Goal: Obtain resource: Obtain resource

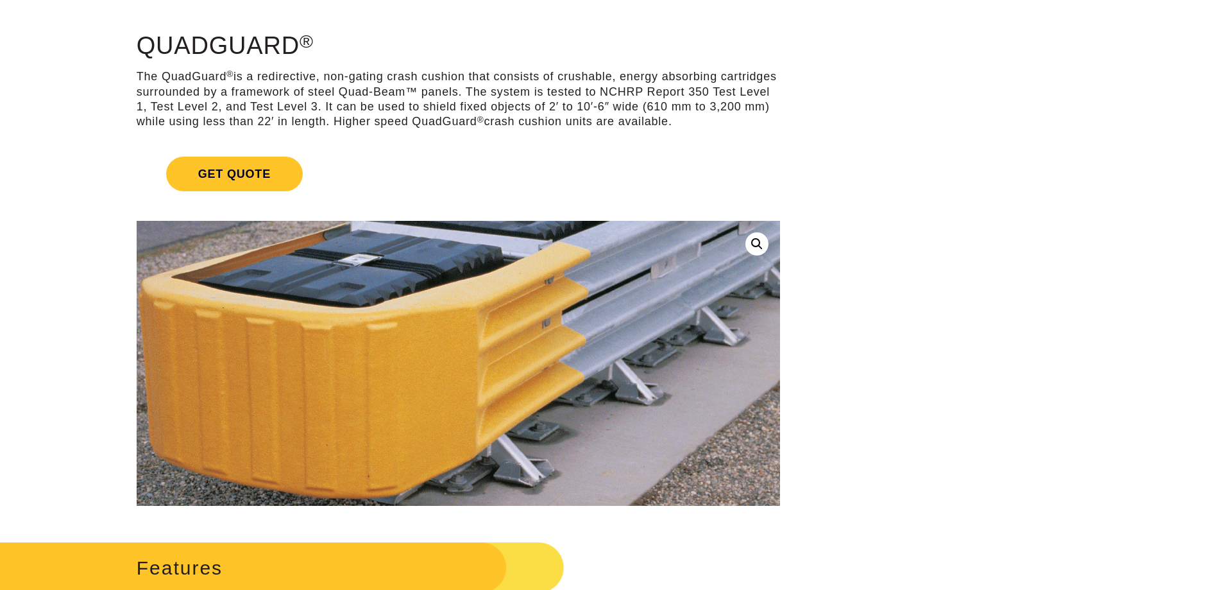
scroll to position [192, 0]
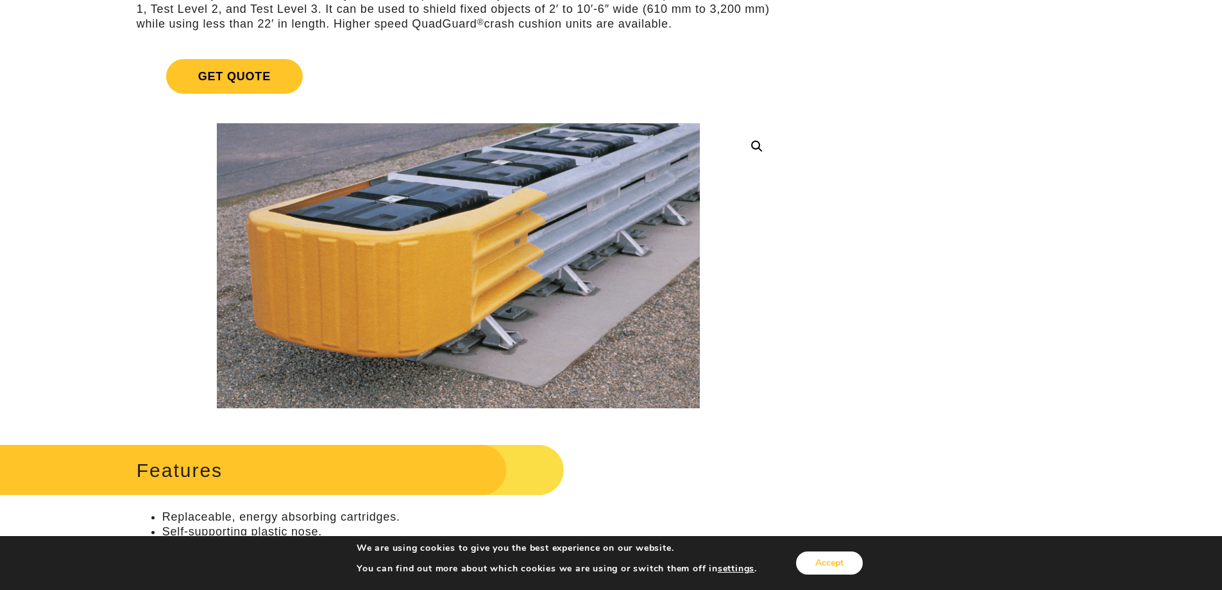
click at [824, 556] on button "Accept" at bounding box center [829, 562] width 67 height 23
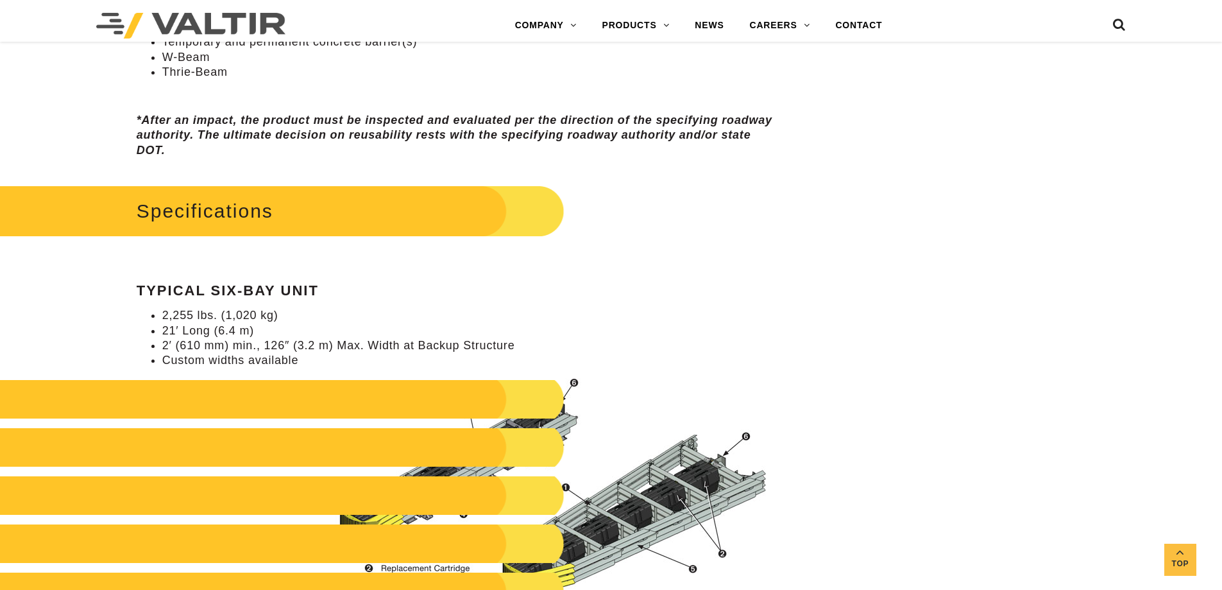
scroll to position [1091, 0]
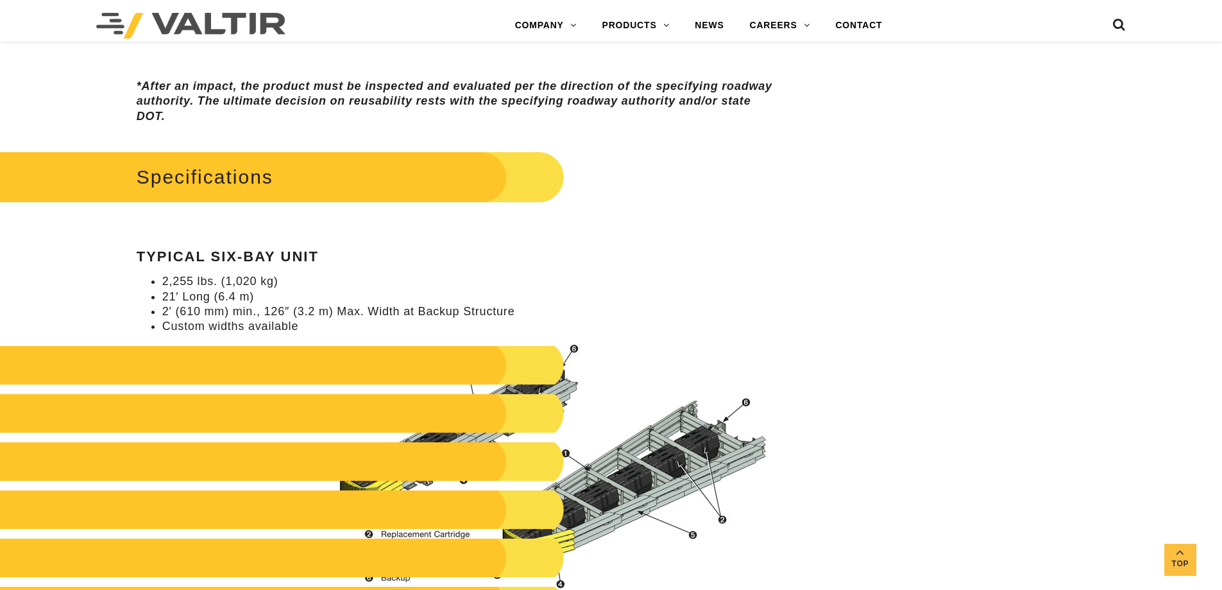
click at [501, 368] on h2 at bounding box center [259, 365] width 612 height 38
drag, startPoint x: 257, startPoint y: 314, endPoint x: 262, endPoint y: 298, distance: 16.7
click at [257, 314] on li "2′ (610 mm) min., 126″ (3.2 m) Max. Width at Backup Structure" at bounding box center [471, 311] width 618 height 15
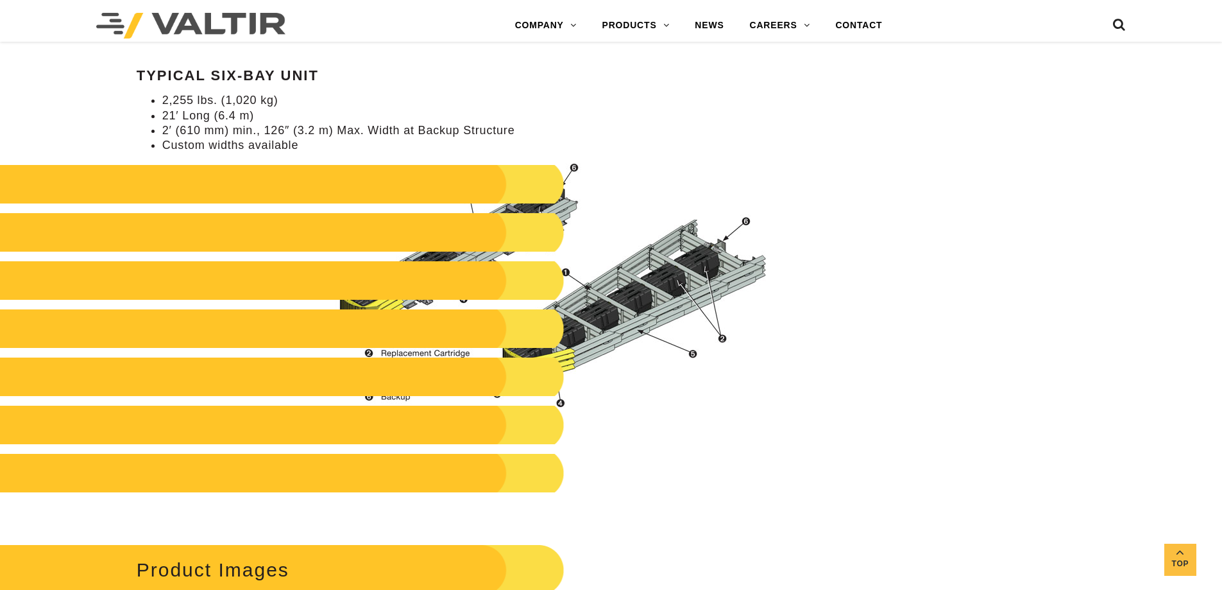
scroll to position [1283, 0]
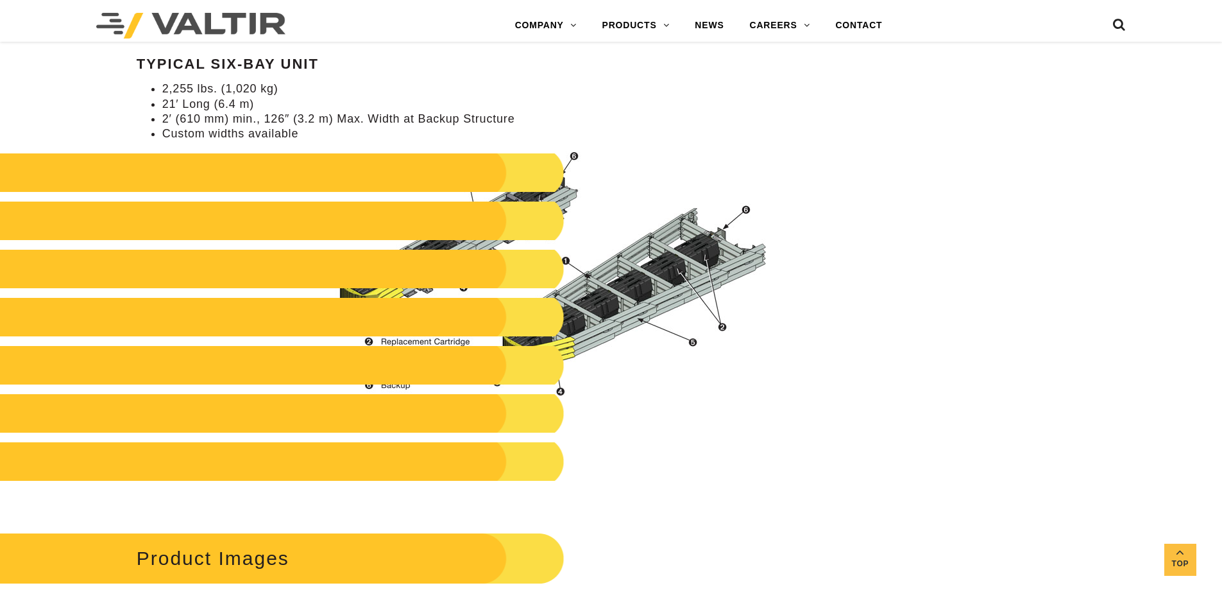
click at [605, 325] on img at bounding box center [550, 273] width 461 height 244
click at [529, 327] on h2 at bounding box center [259, 317] width 612 height 38
click at [396, 359] on h2 at bounding box center [259, 365] width 612 height 38
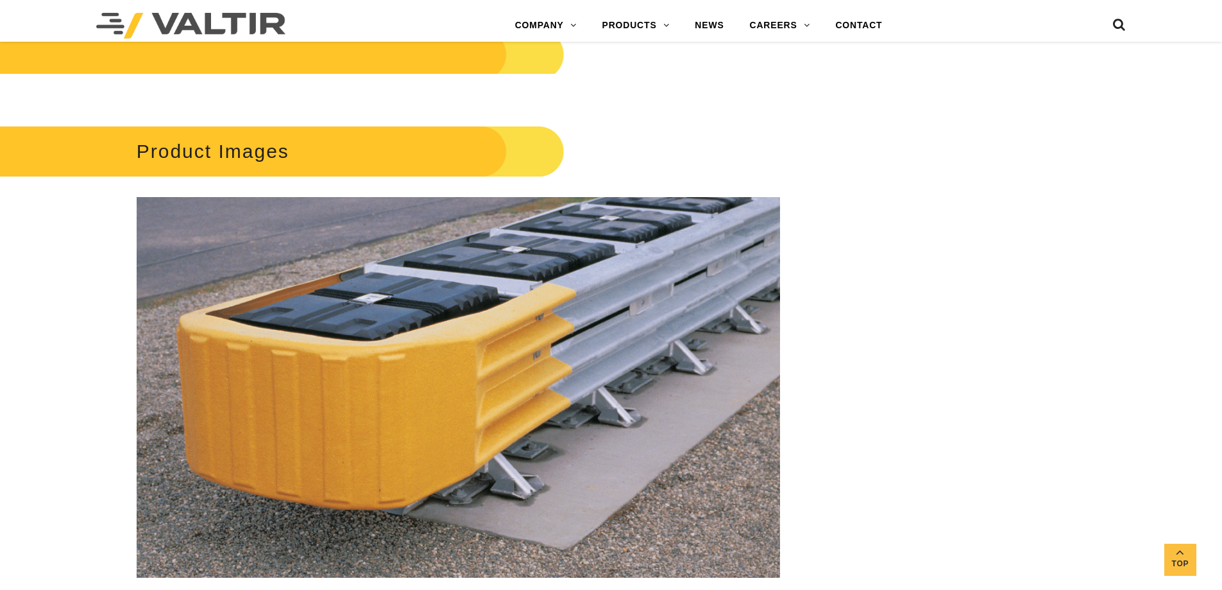
scroll to position [1732, 0]
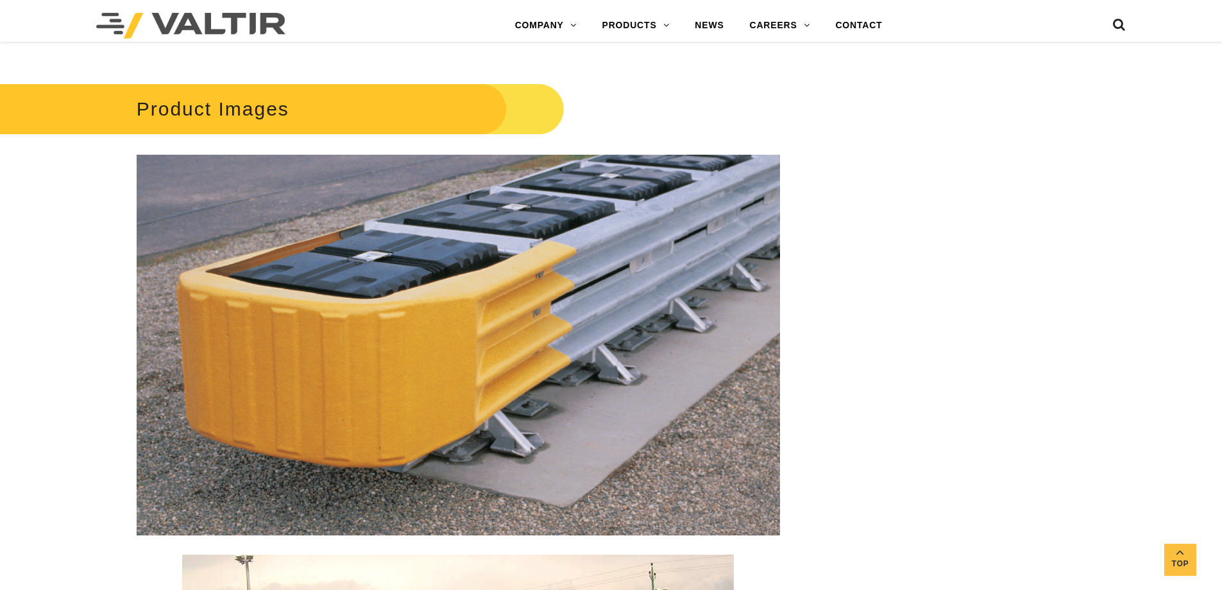
click at [392, 99] on h2 "Product Images" at bounding box center [259, 109] width 612 height 60
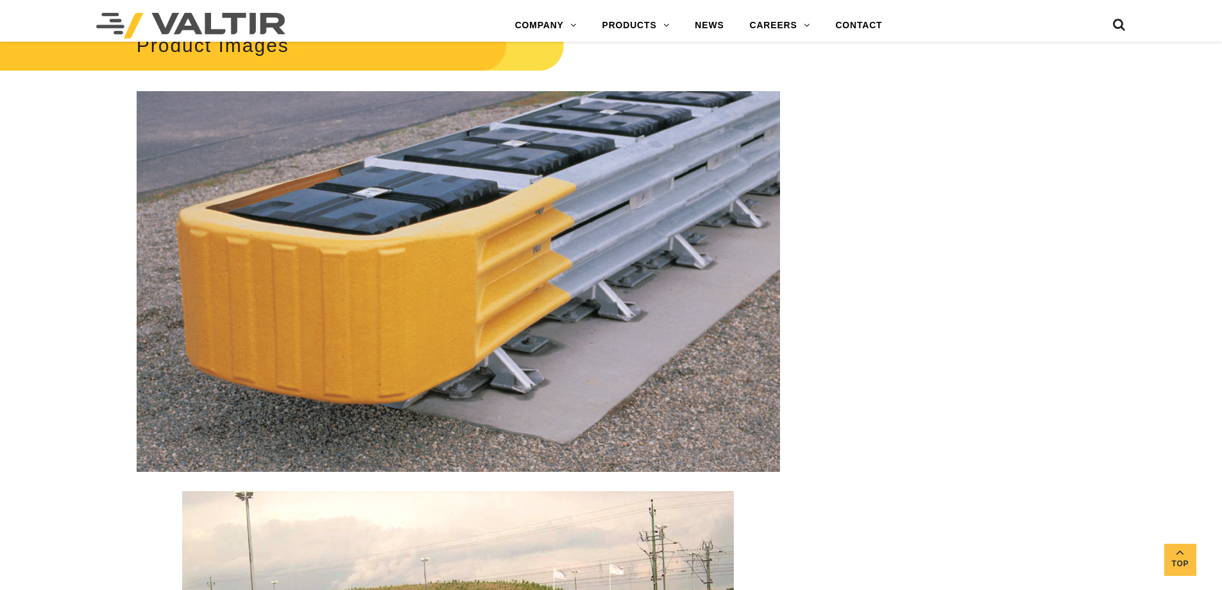
scroll to position [1989, 0]
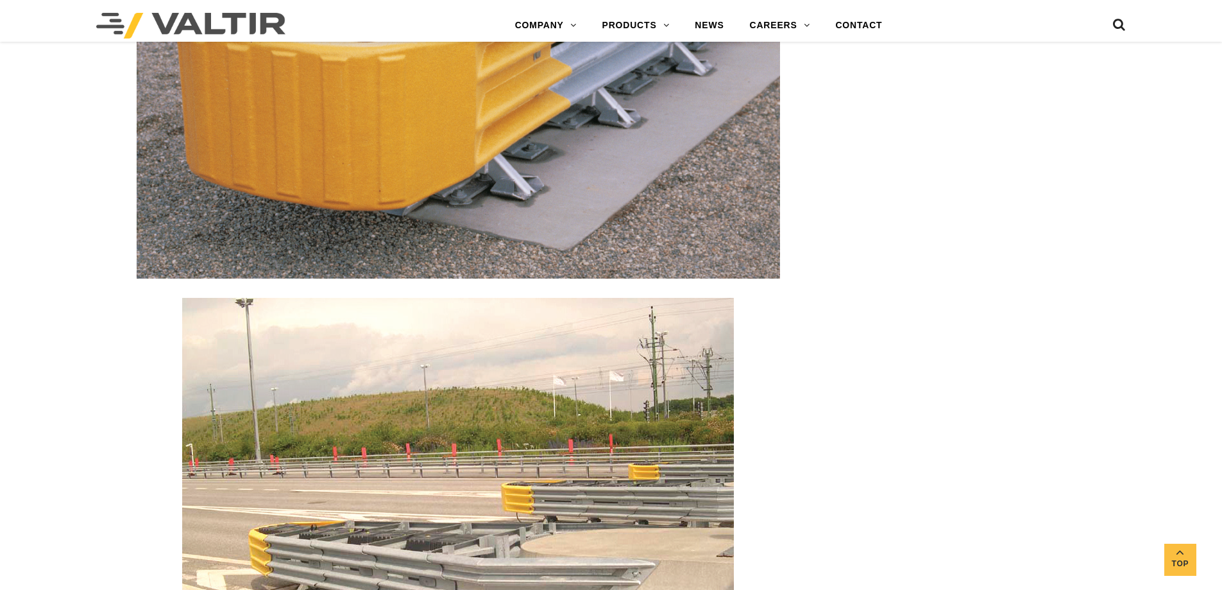
click at [383, 406] on img at bounding box center [458, 480] width 552 height 365
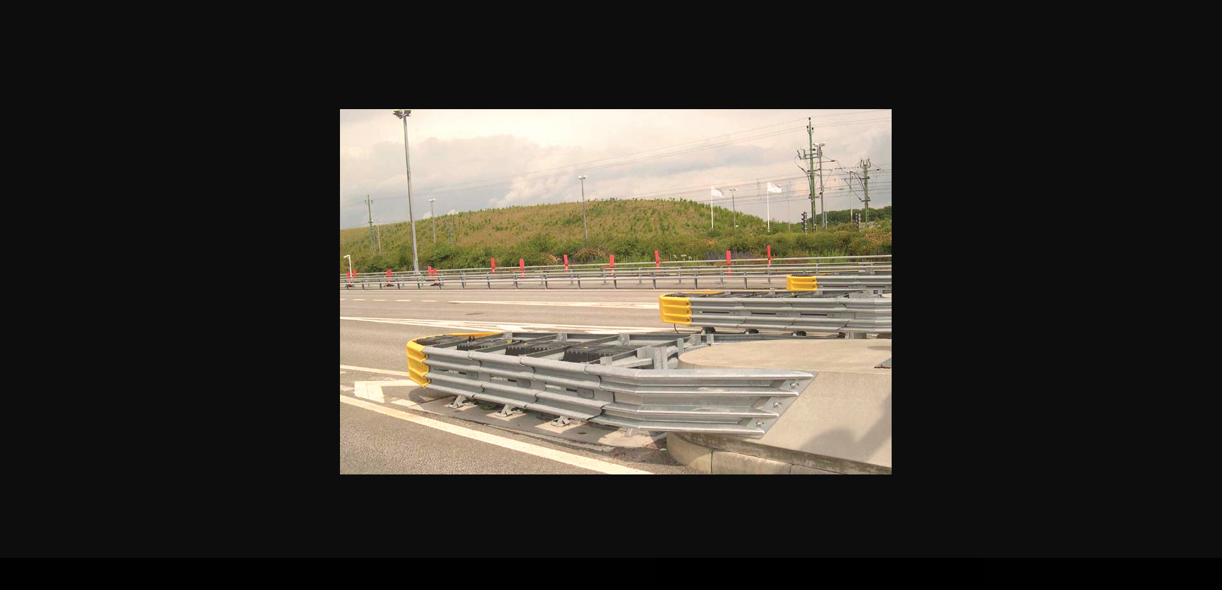
scroll to position [2310, 0]
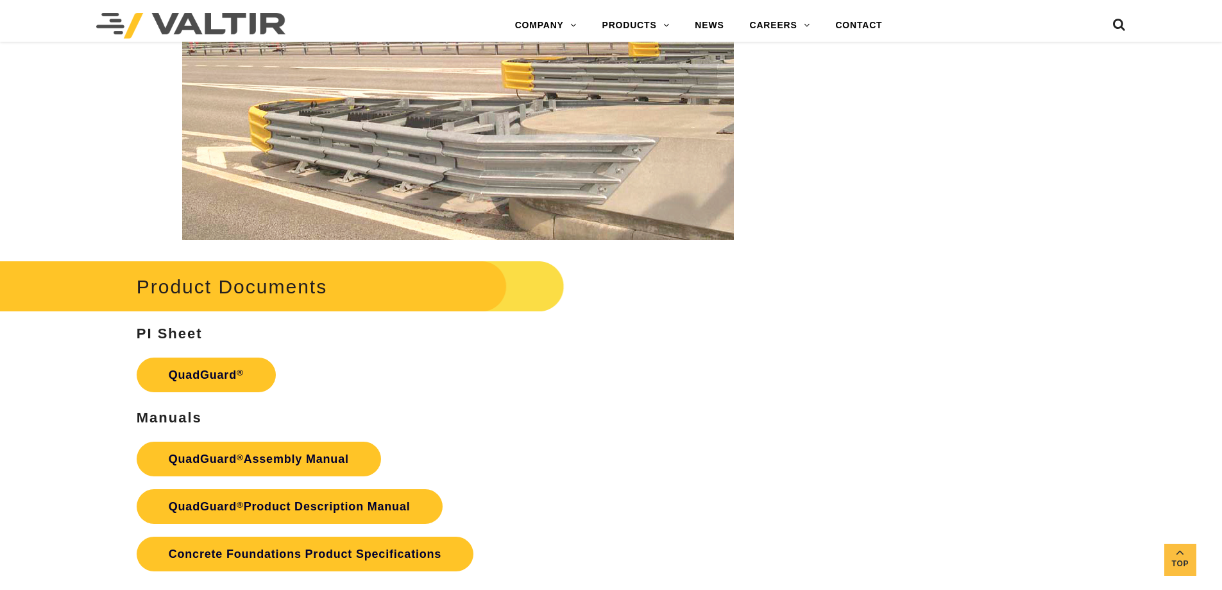
scroll to position [2438, 0]
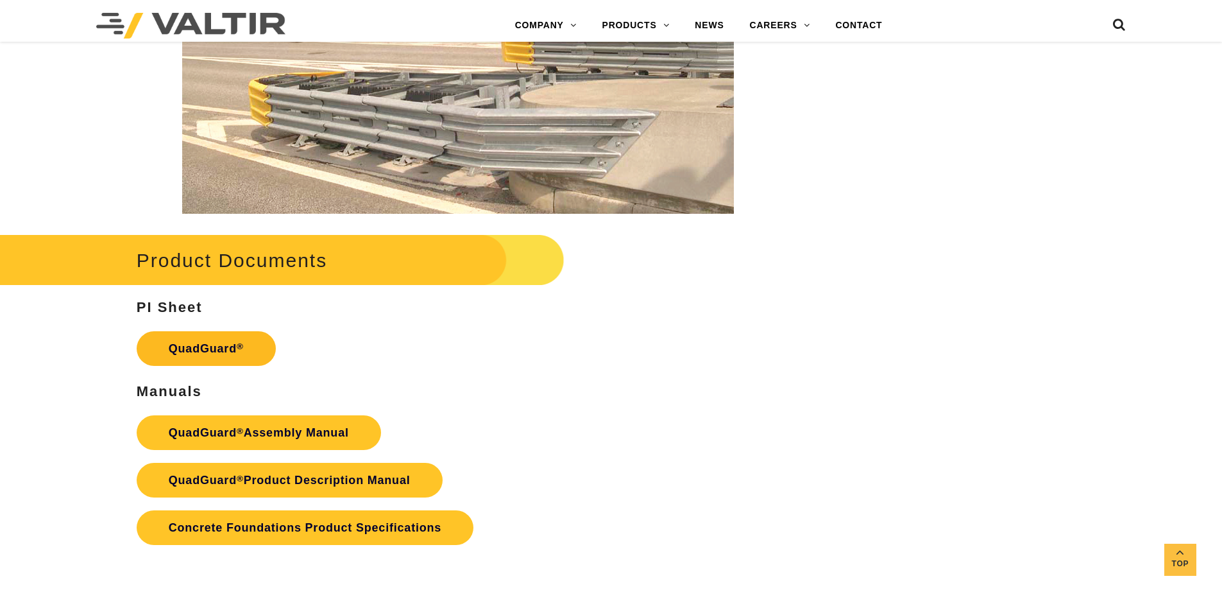
click at [183, 352] on link "QuadGuard ®" at bounding box center [206, 348] width 139 height 35
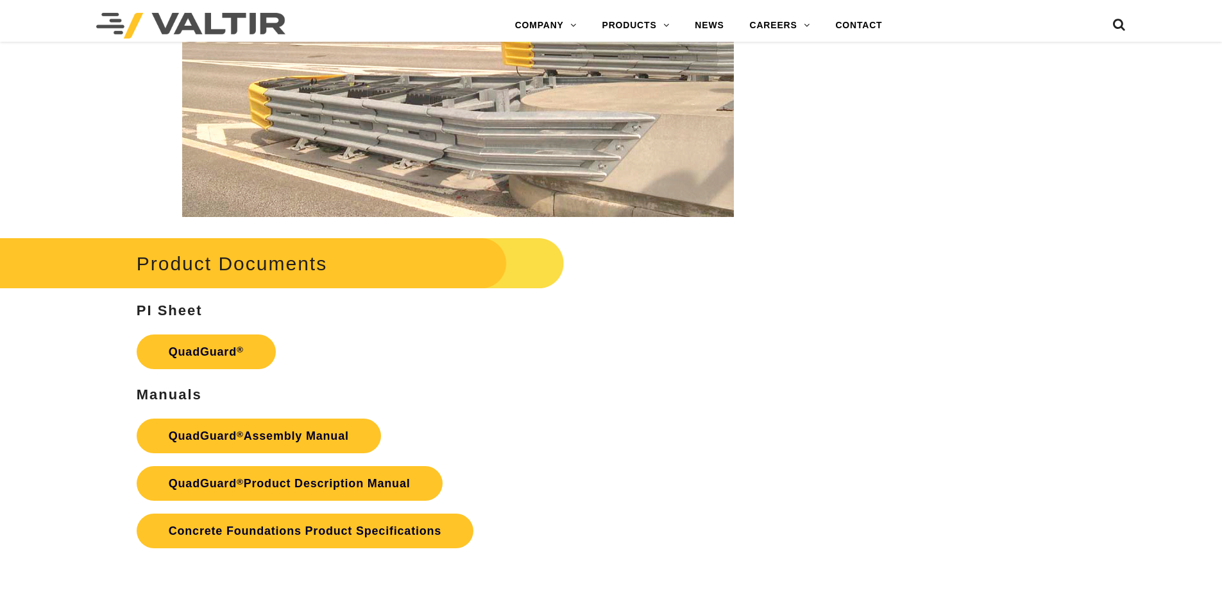
scroll to position [2438, 0]
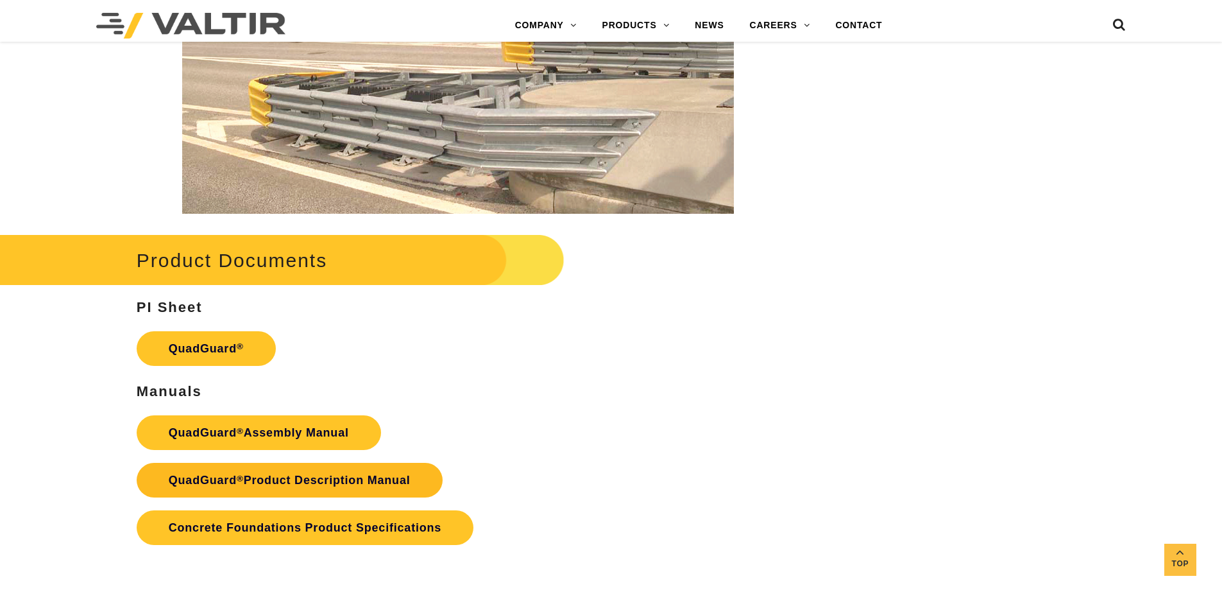
click at [282, 482] on link "QuadGuard ® Product Description Manual" at bounding box center [290, 480] width 306 height 35
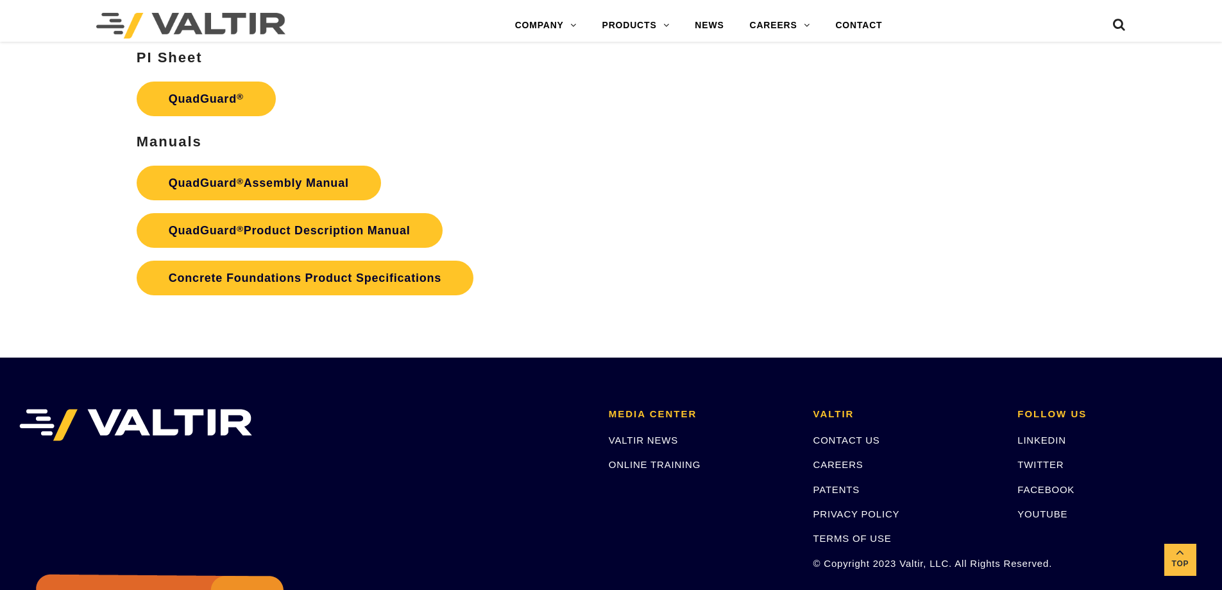
scroll to position [2695, 0]
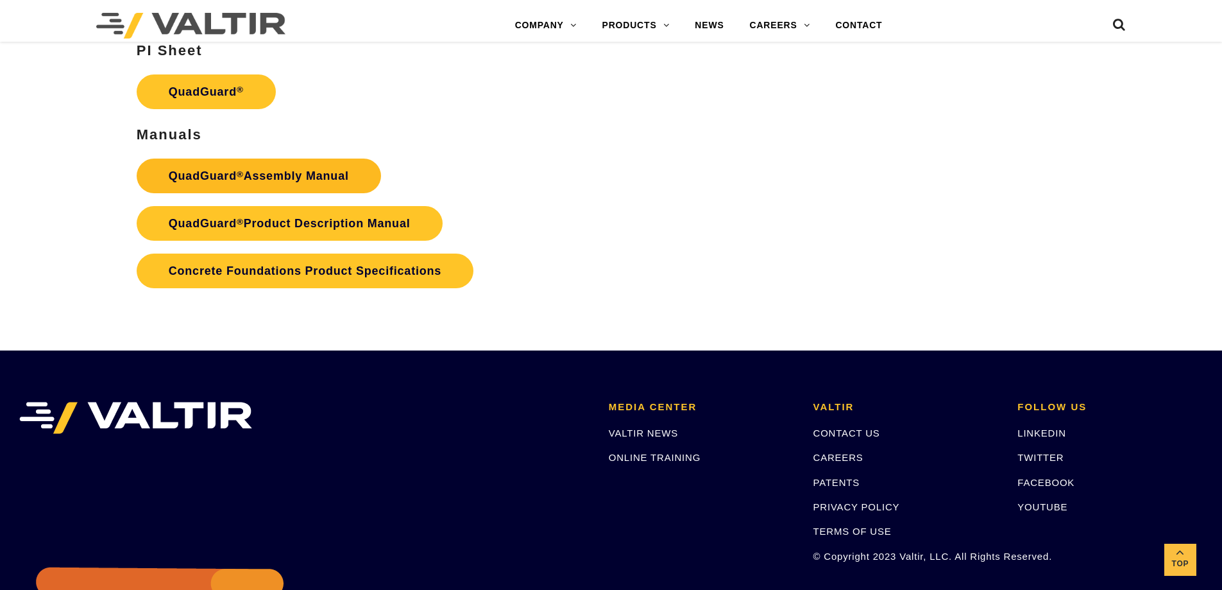
click at [296, 179] on link "QuadGuard ® Assembly Manual" at bounding box center [259, 175] width 244 height 35
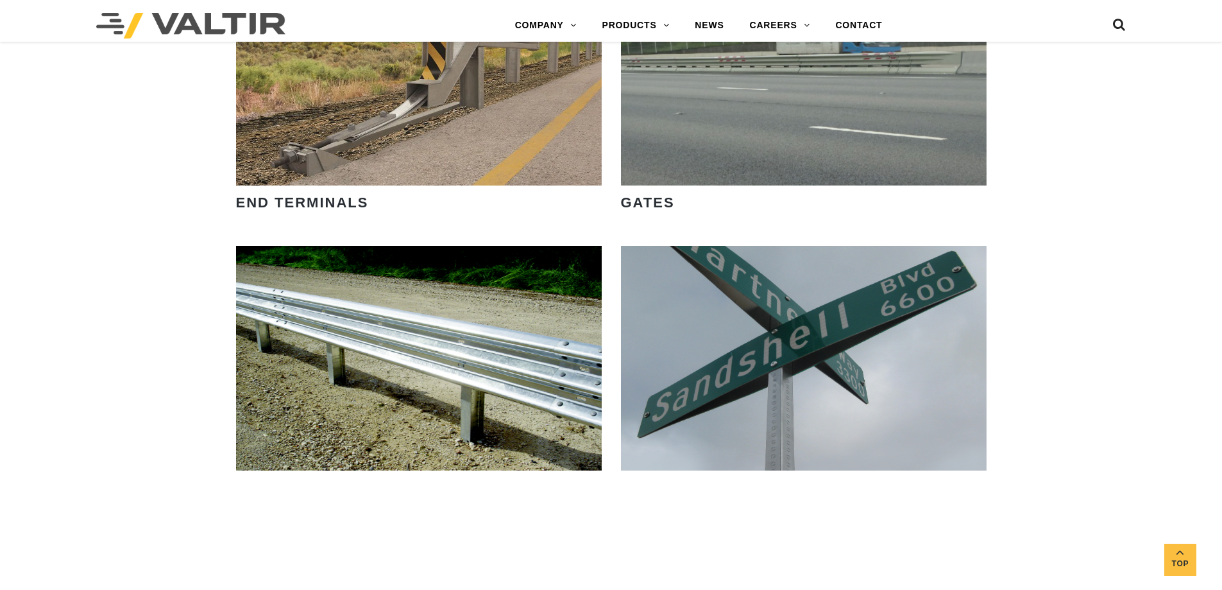
scroll to position [1668, 0]
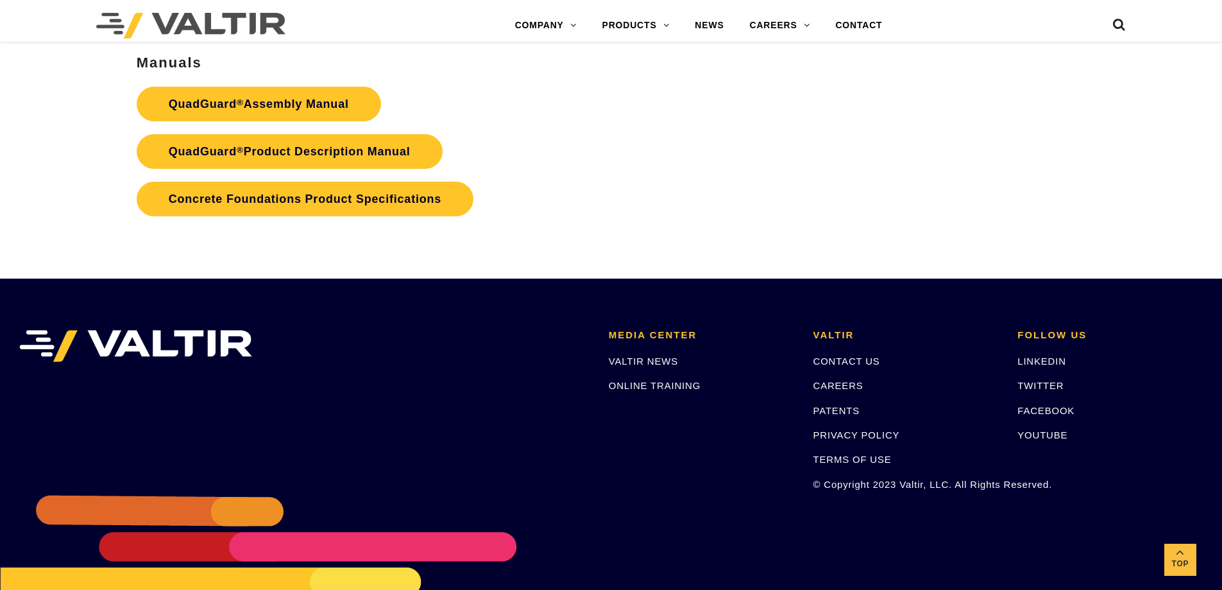
scroll to position [2841, 0]
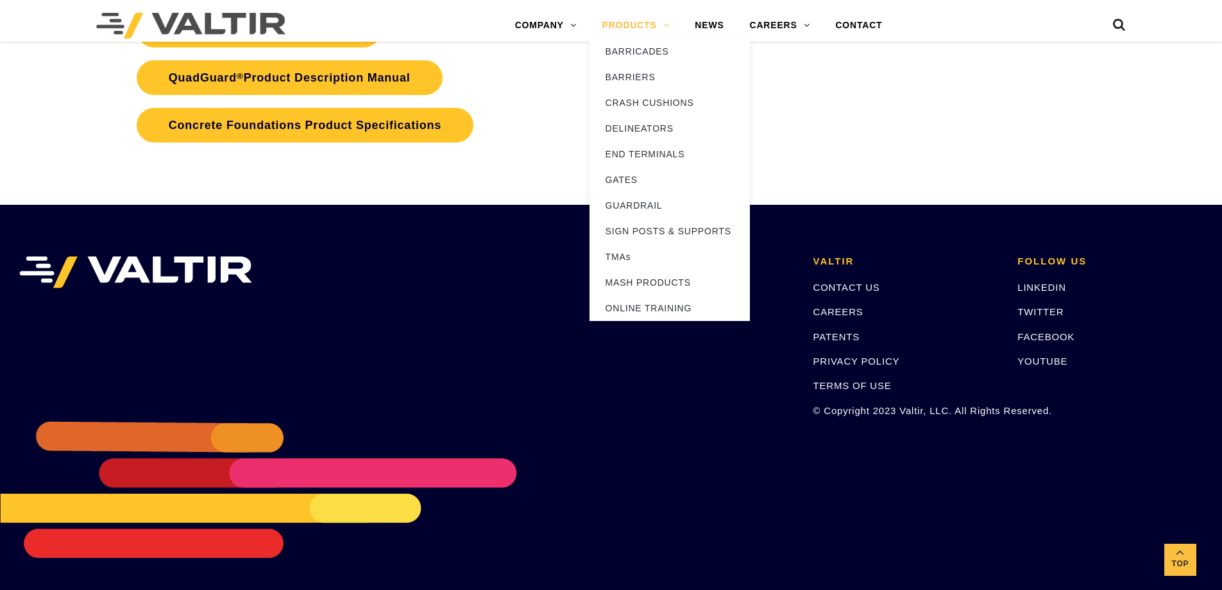
click at [621, 31] on link "PRODUCTS" at bounding box center [636, 26] width 93 height 26
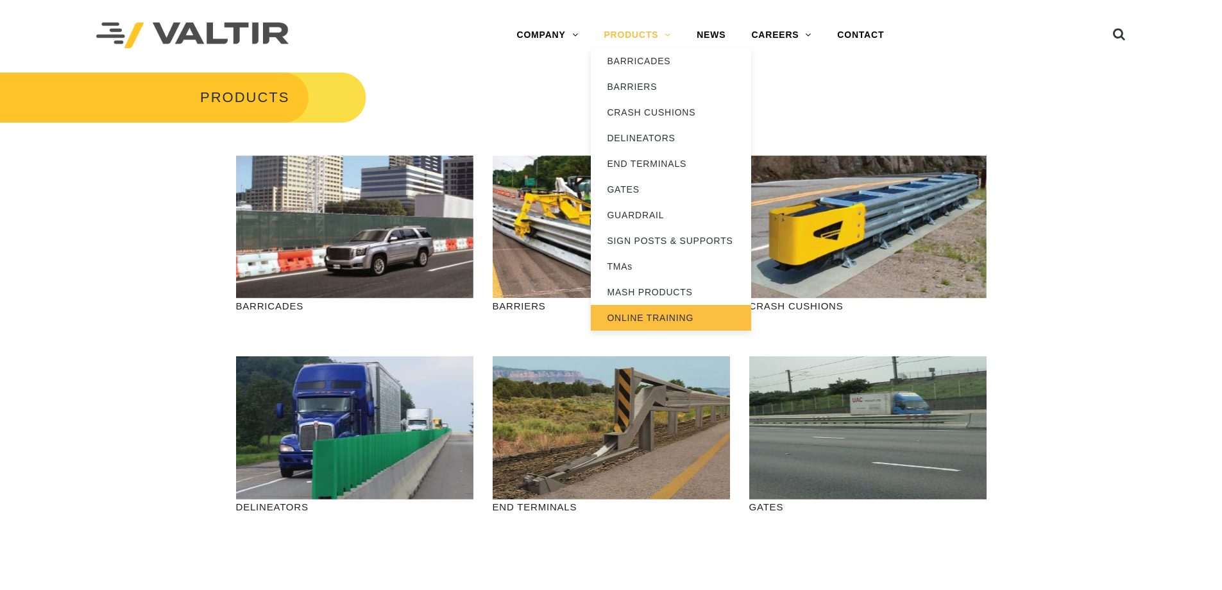
click at [660, 316] on link "ONLINE TRAINING" at bounding box center [671, 318] width 160 height 26
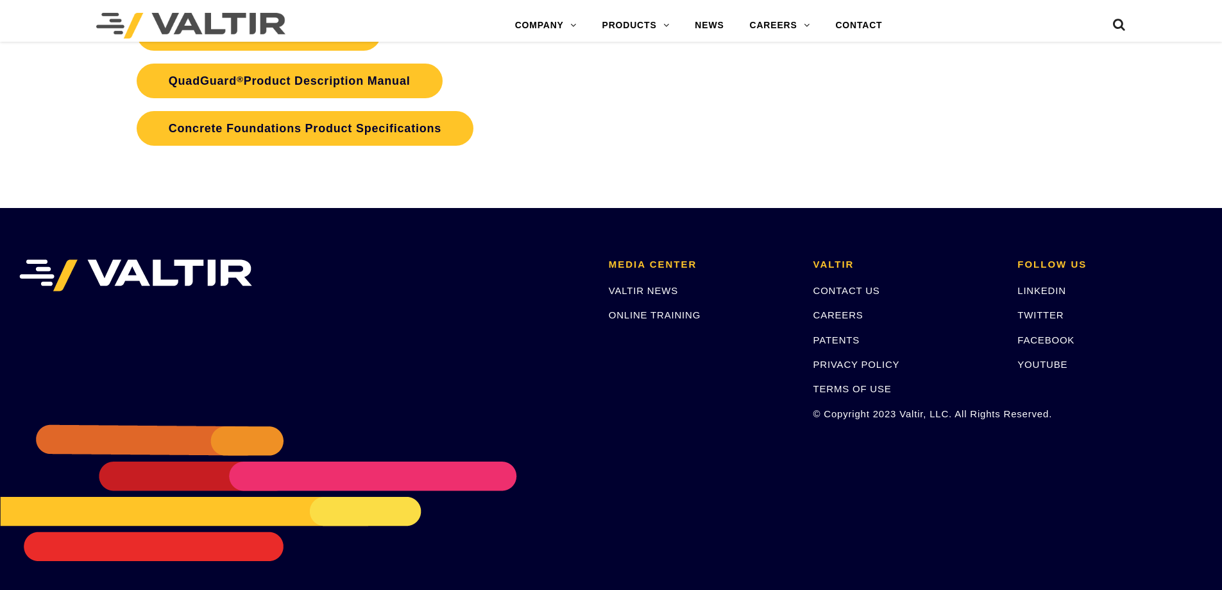
scroll to position [2841, 0]
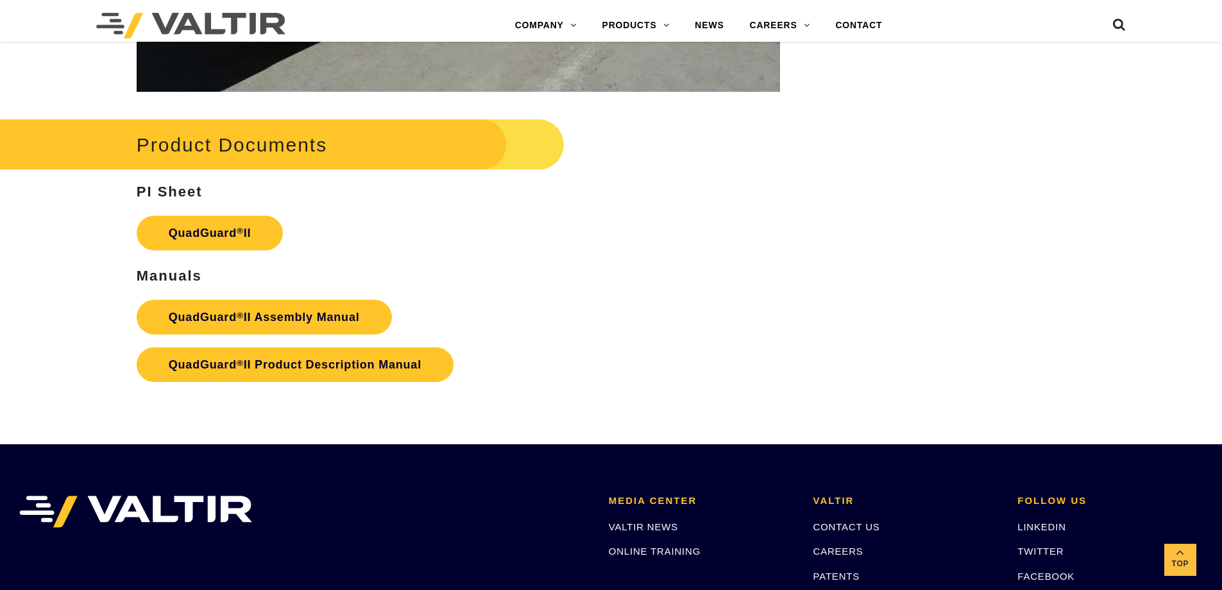
scroll to position [2481, 0]
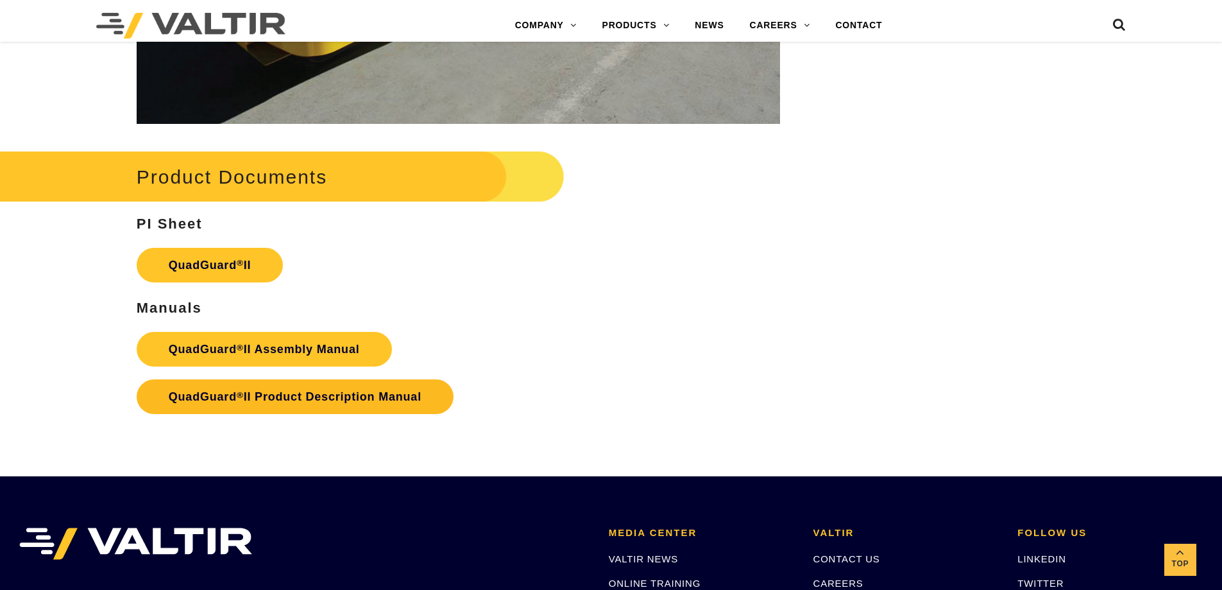
click at [289, 390] on strong "QuadGuard ® II Product Description Manual" at bounding box center [295, 396] width 253 height 13
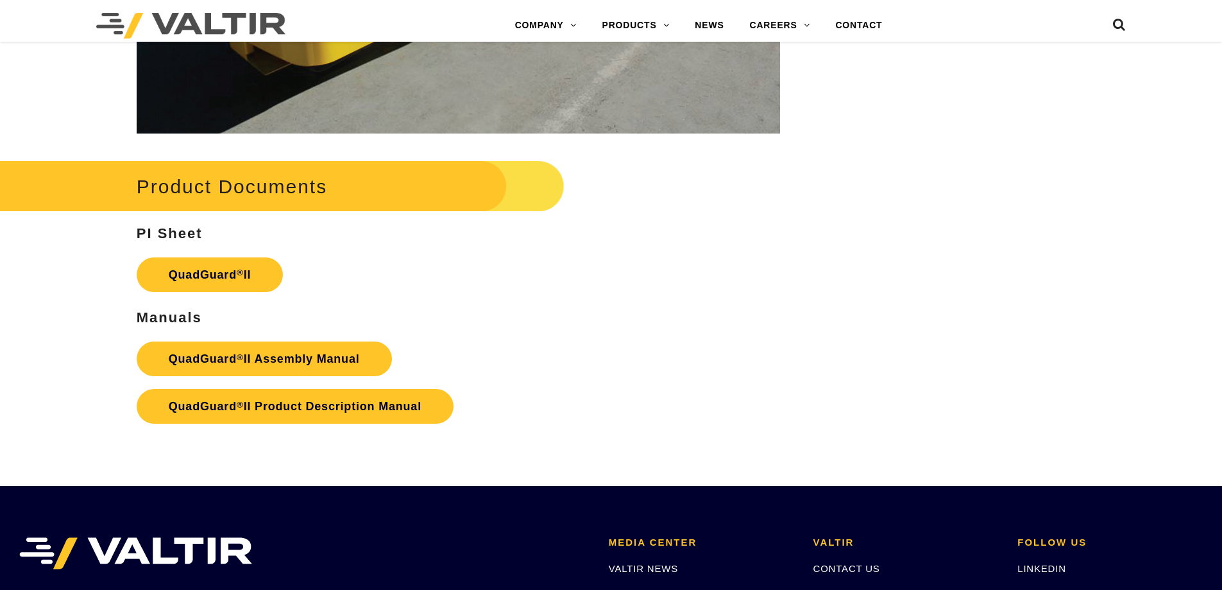
scroll to position [2481, 0]
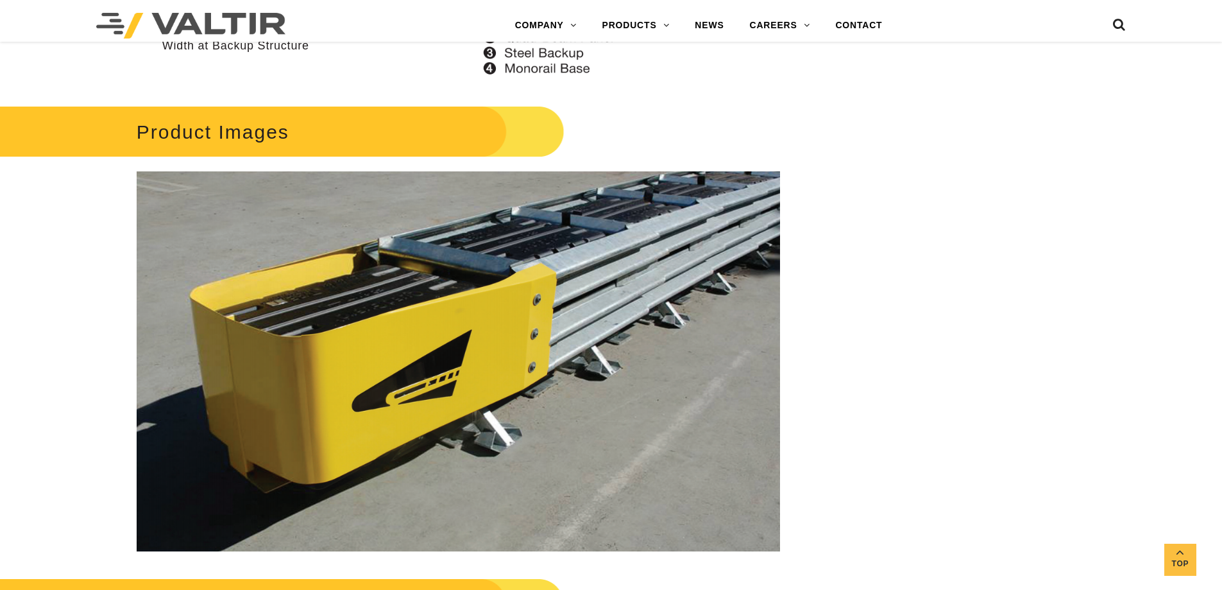
scroll to position [2374, 0]
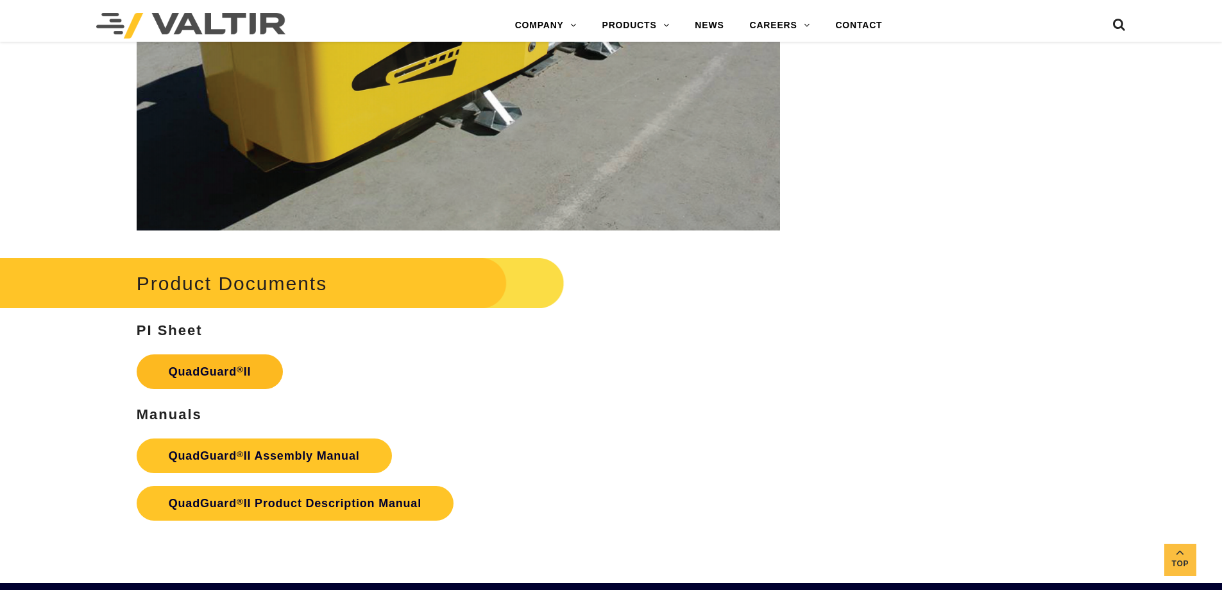
click at [241, 364] on sup "®" at bounding box center [240, 369] width 7 height 10
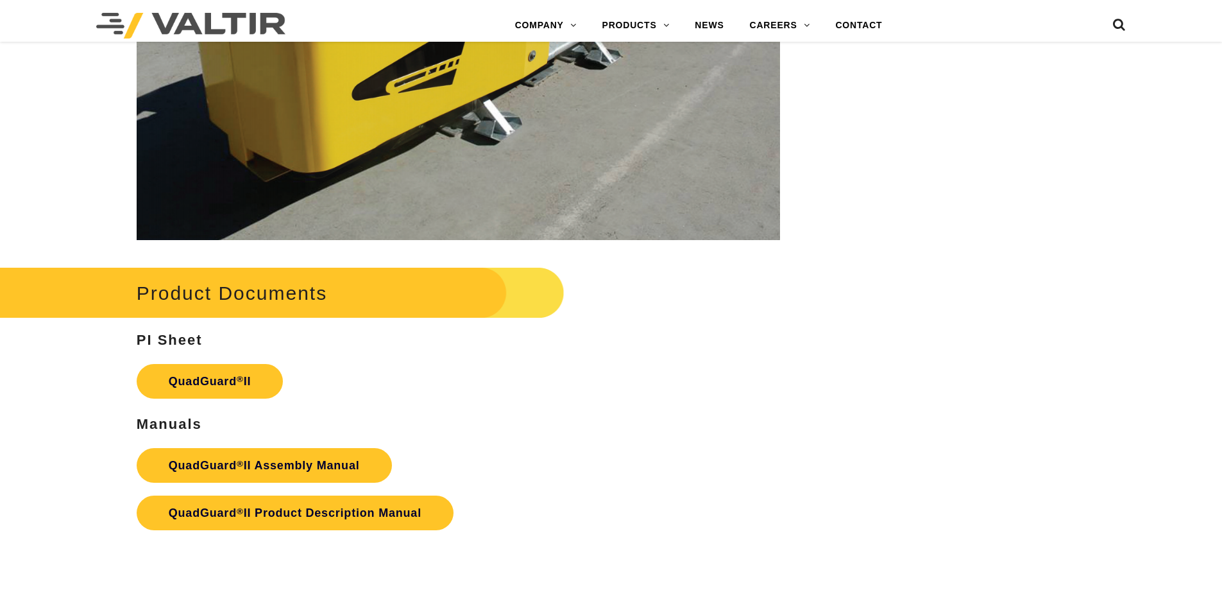
scroll to position [2374, 0]
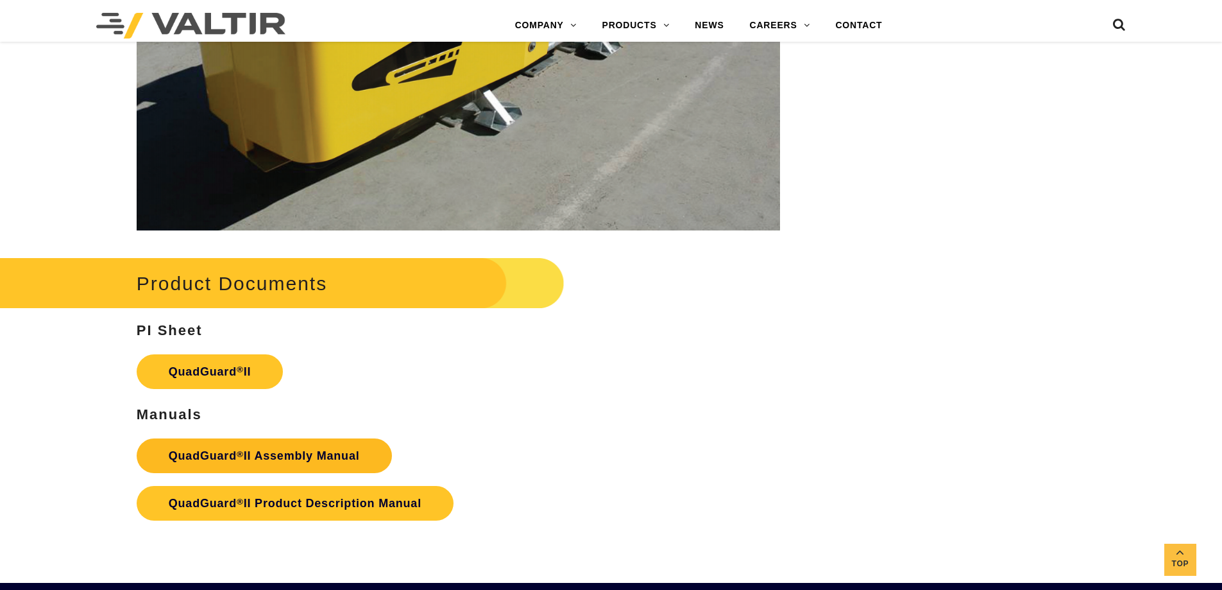
click at [274, 449] on strong "QuadGuard ® II Assembly Manual" at bounding box center [264, 455] width 191 height 13
